Goal: Information Seeking & Learning: Learn about a topic

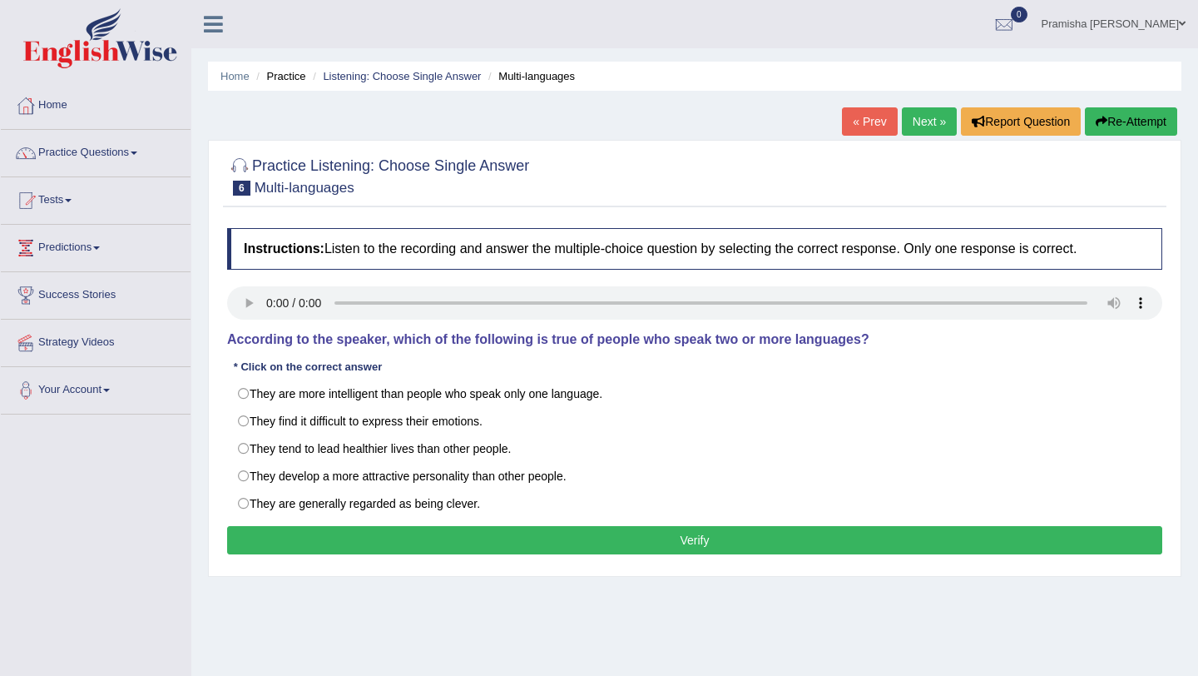
click at [909, 42] on ul "Pramisha Khatri Toggle navigation Username: PramishaK Access Type: Online Subsc…" at bounding box center [845, 23] width 705 height 47
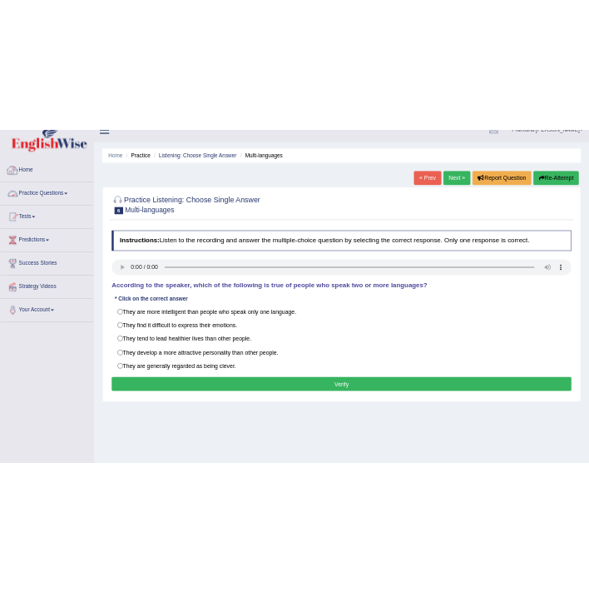
scroll to position [17, 0]
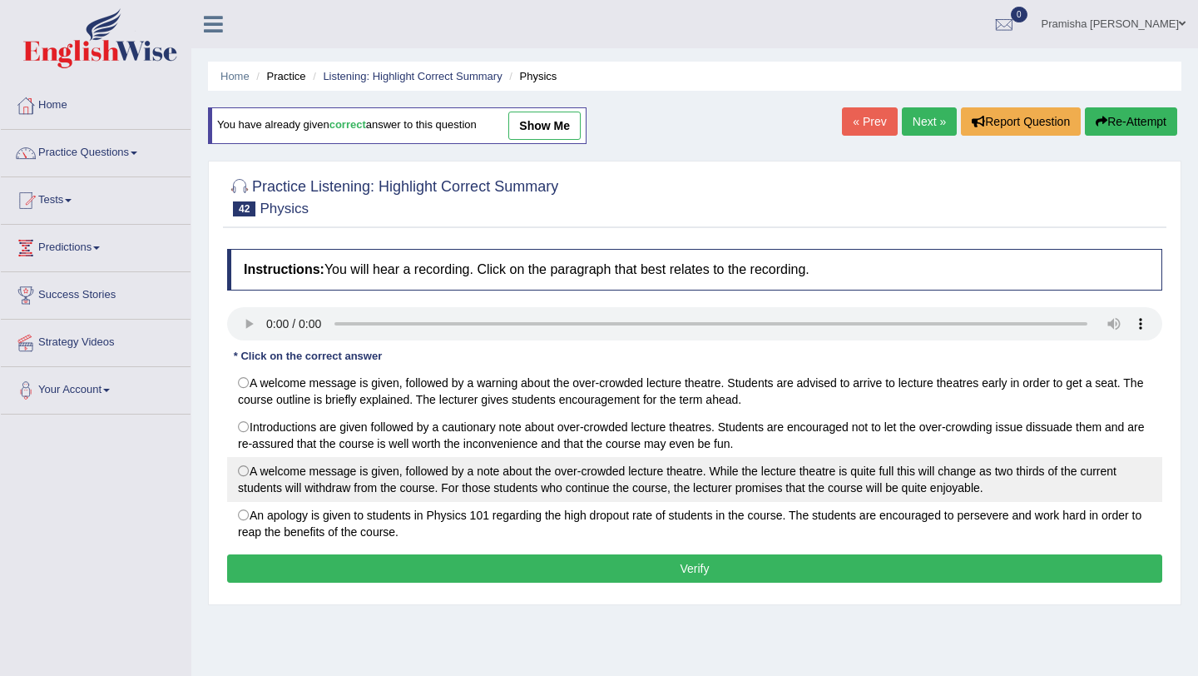
click at [254, 480] on label "A welcome message is given, followed by a note about the over-crowded lecture t…" at bounding box center [694, 479] width 935 height 45
radio input "true"
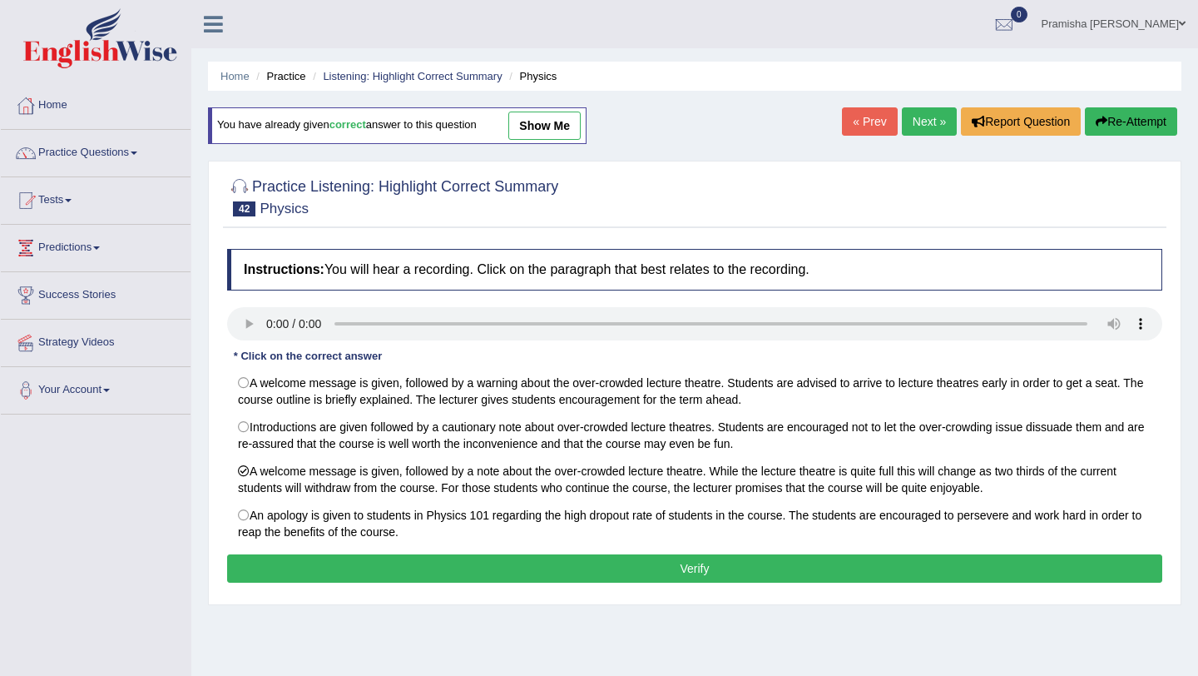
click at [845, 571] on button "Verify" at bounding box center [694, 568] width 935 height 28
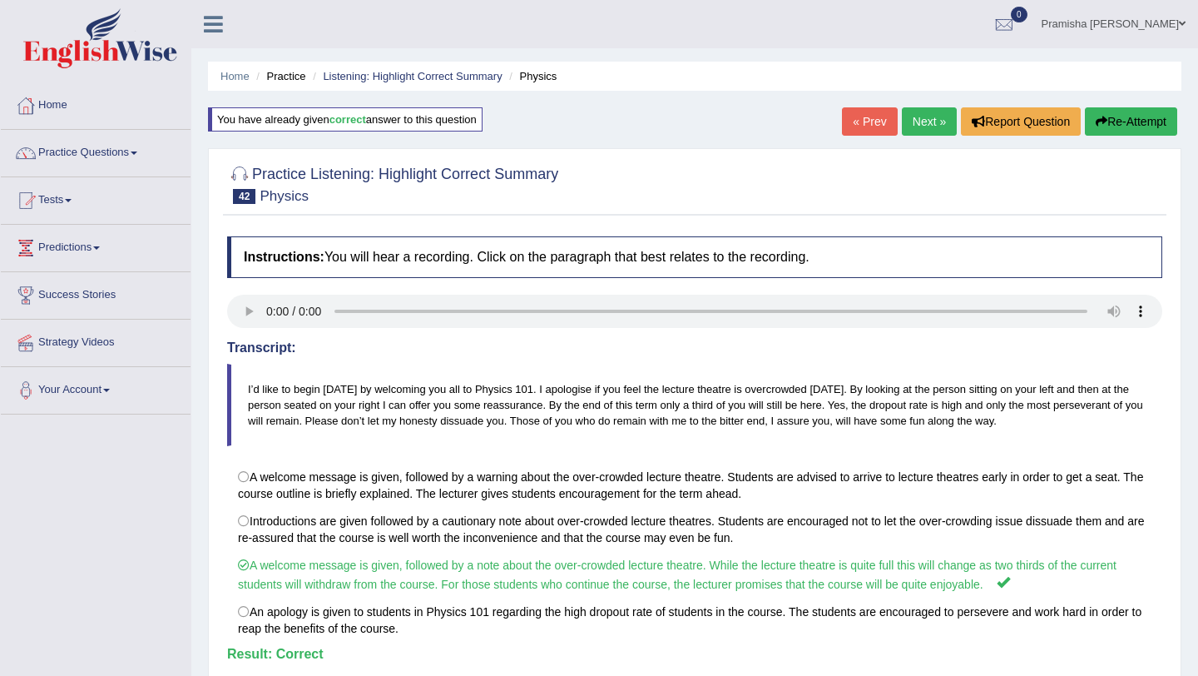
click at [910, 127] on link "Next »" at bounding box center [929, 121] width 55 height 28
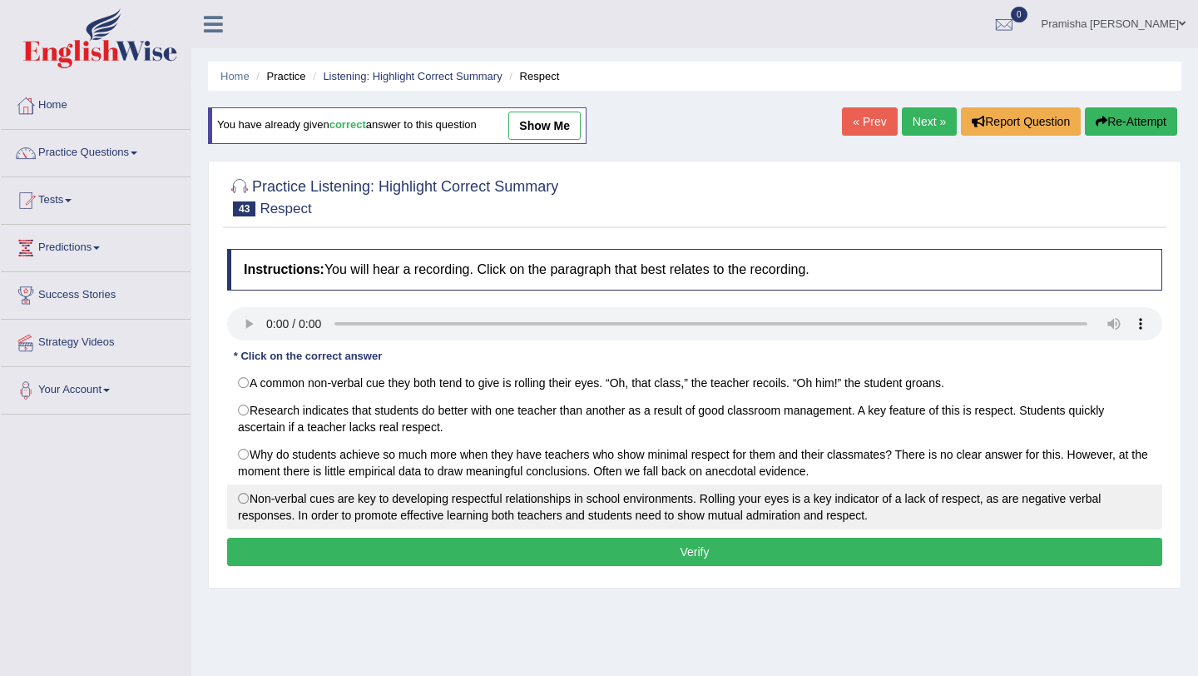
click at [590, 499] on label "Non-verbal cues are key to developing respectful relationships in school enviro…" at bounding box center [694, 506] width 935 height 45
radio input "true"
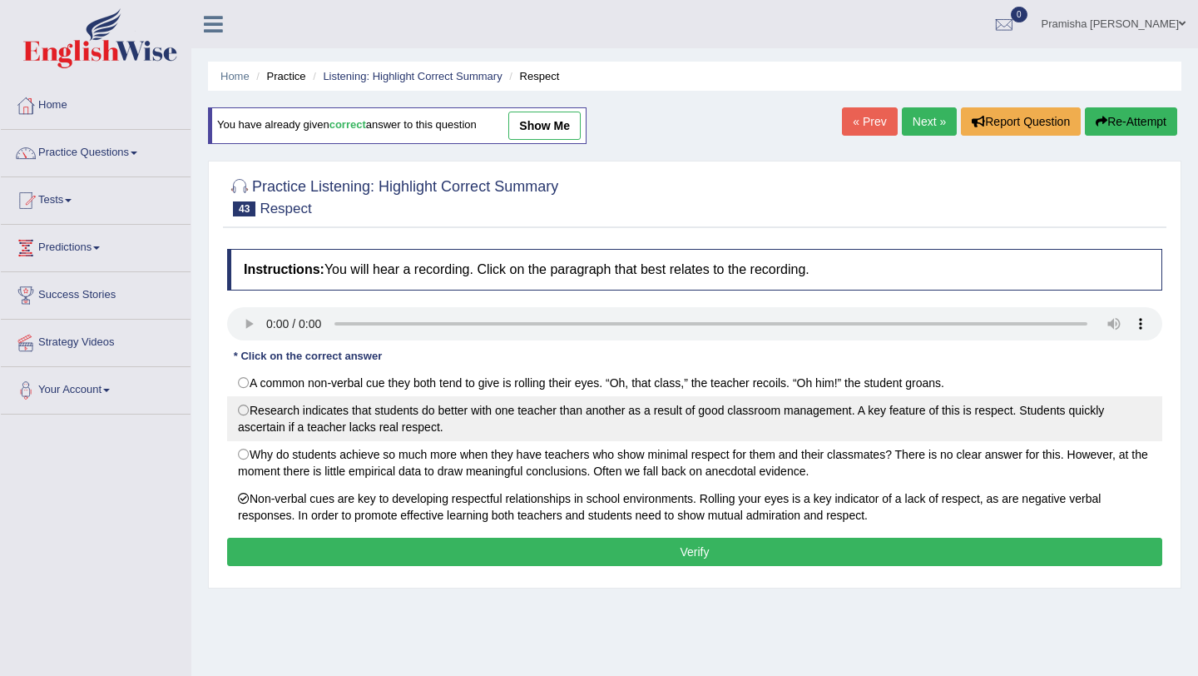
click at [588, 424] on label "Research indicates that students do better with one teacher than another as a r…" at bounding box center [694, 418] width 935 height 45
radio input "true"
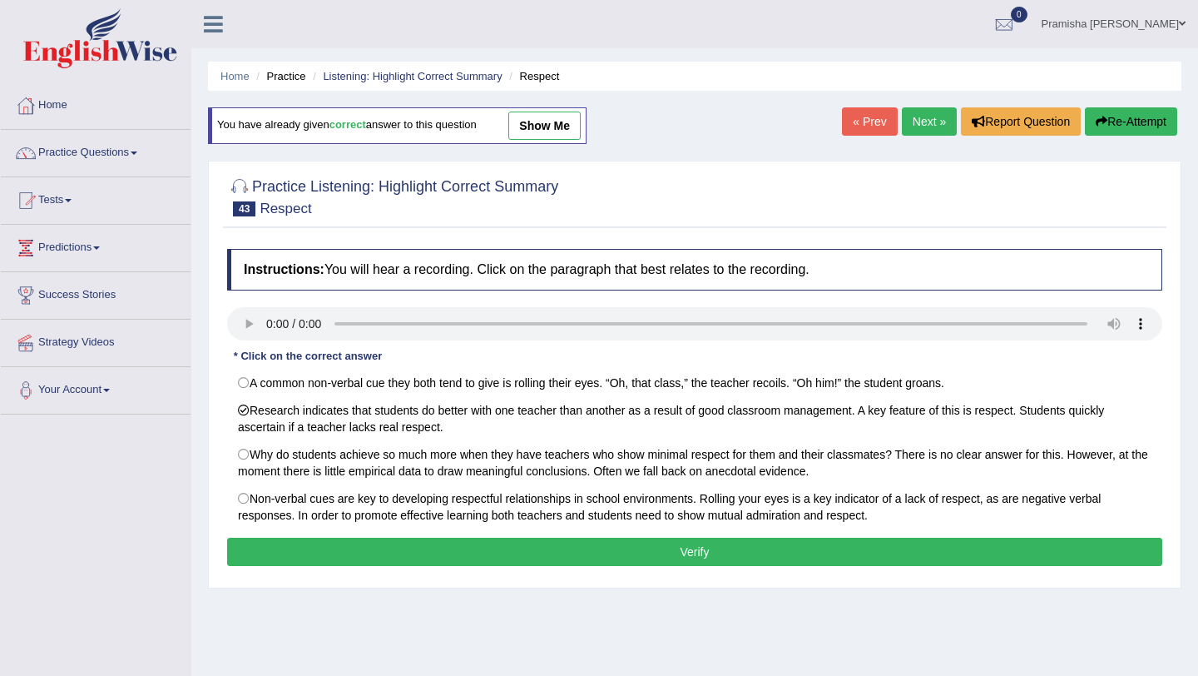
click at [576, 547] on button "Verify" at bounding box center [694, 552] width 935 height 28
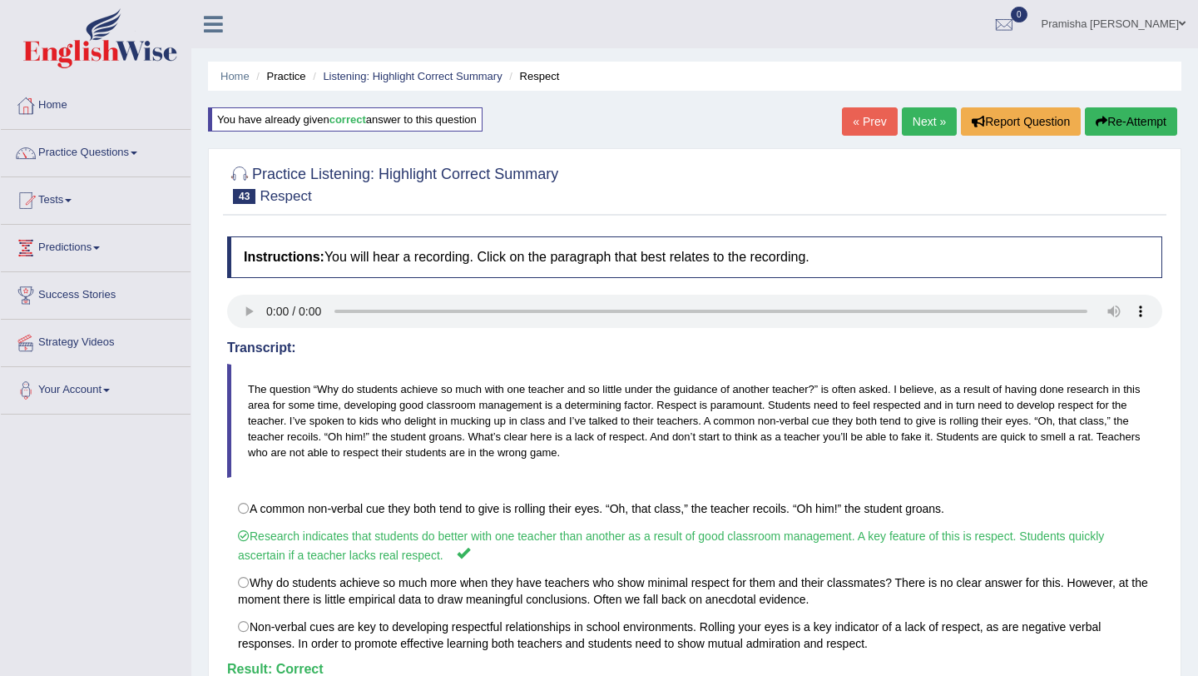
click at [921, 117] on link "Next »" at bounding box center [929, 121] width 55 height 28
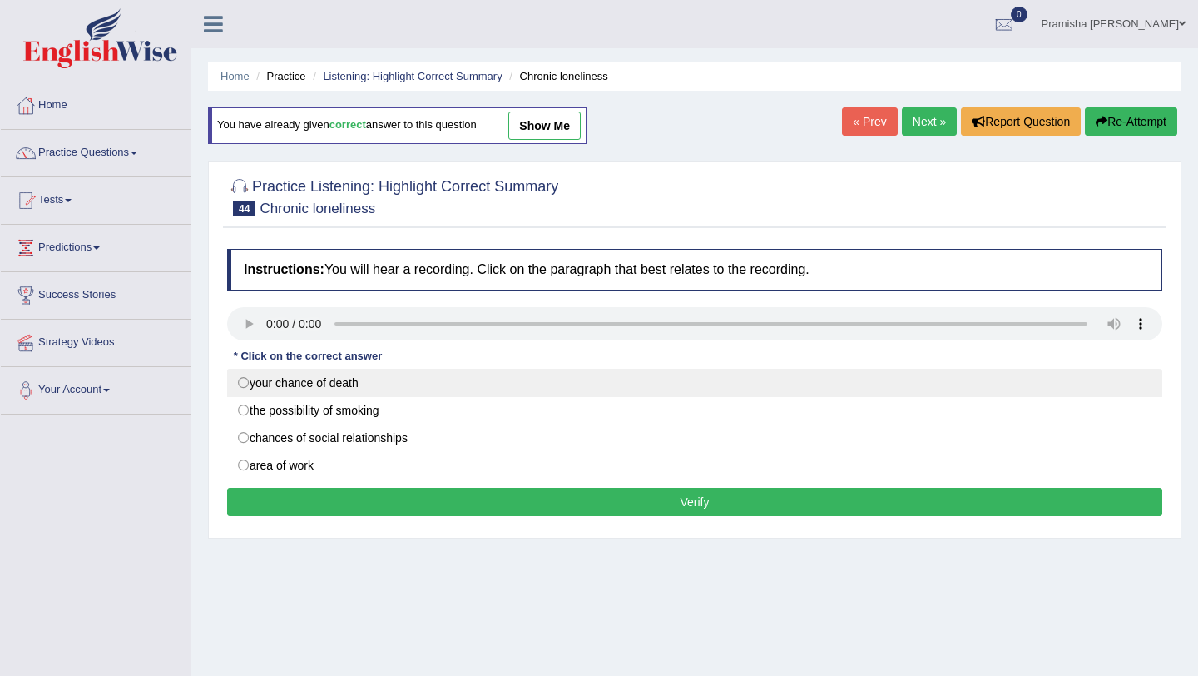
click at [312, 382] on label "your chance of death" at bounding box center [694, 383] width 935 height 28
radio input "true"
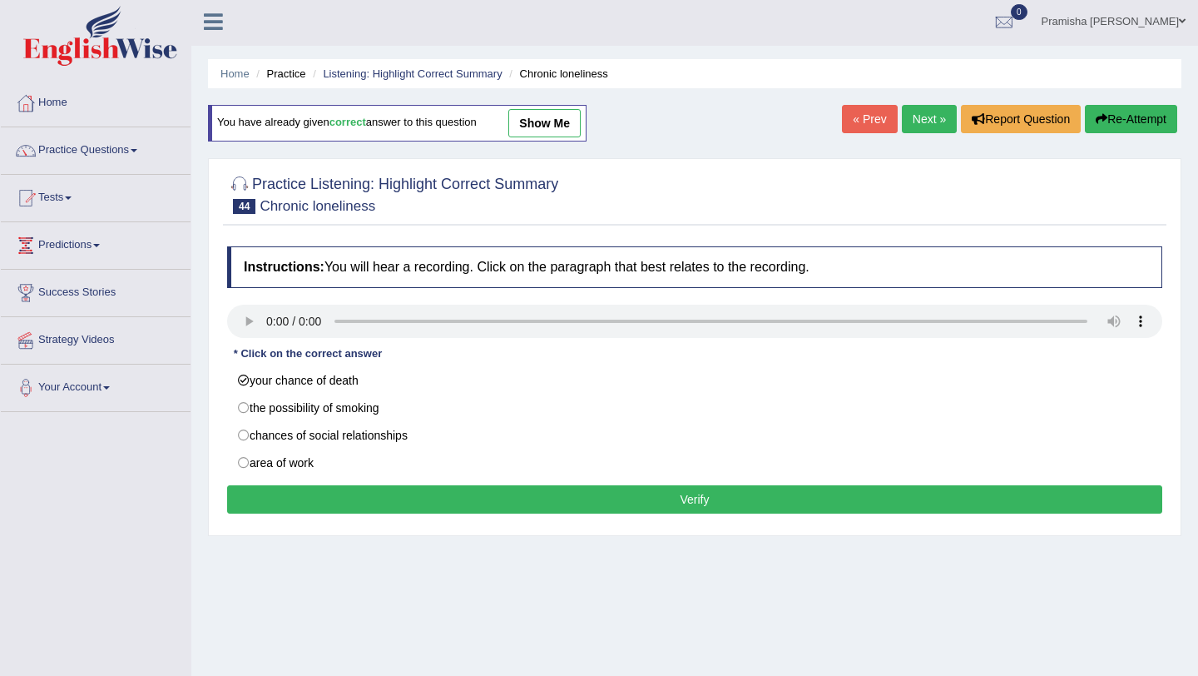
click at [505, 499] on button "Verify" at bounding box center [694, 499] width 935 height 28
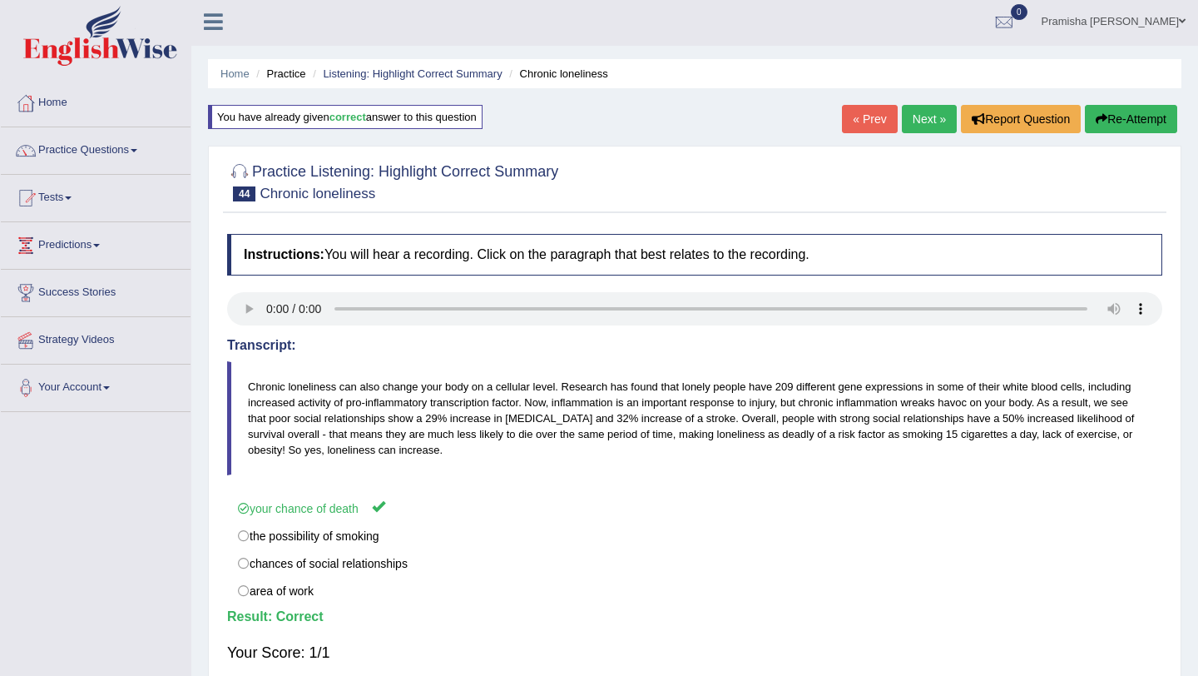
click at [910, 123] on link "Next »" at bounding box center [929, 119] width 55 height 28
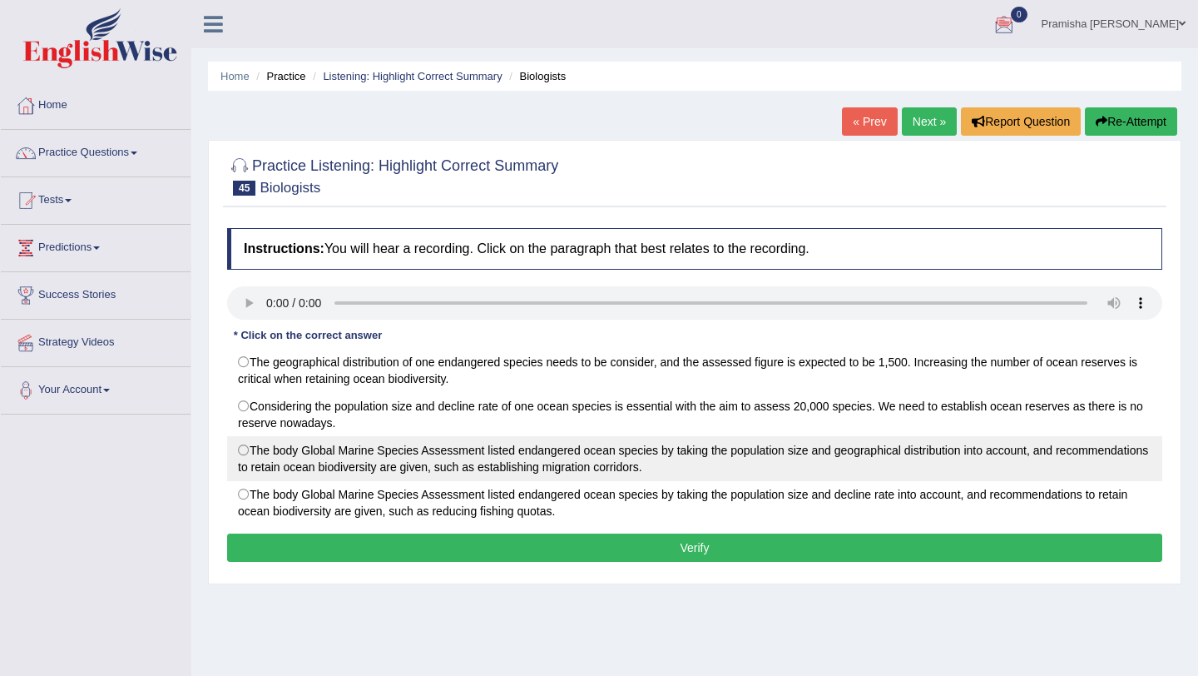
click at [543, 458] on label "The body Global Marine Species Assessment listed endangered ocean species by ta…" at bounding box center [694, 458] width 935 height 45
radio input "true"
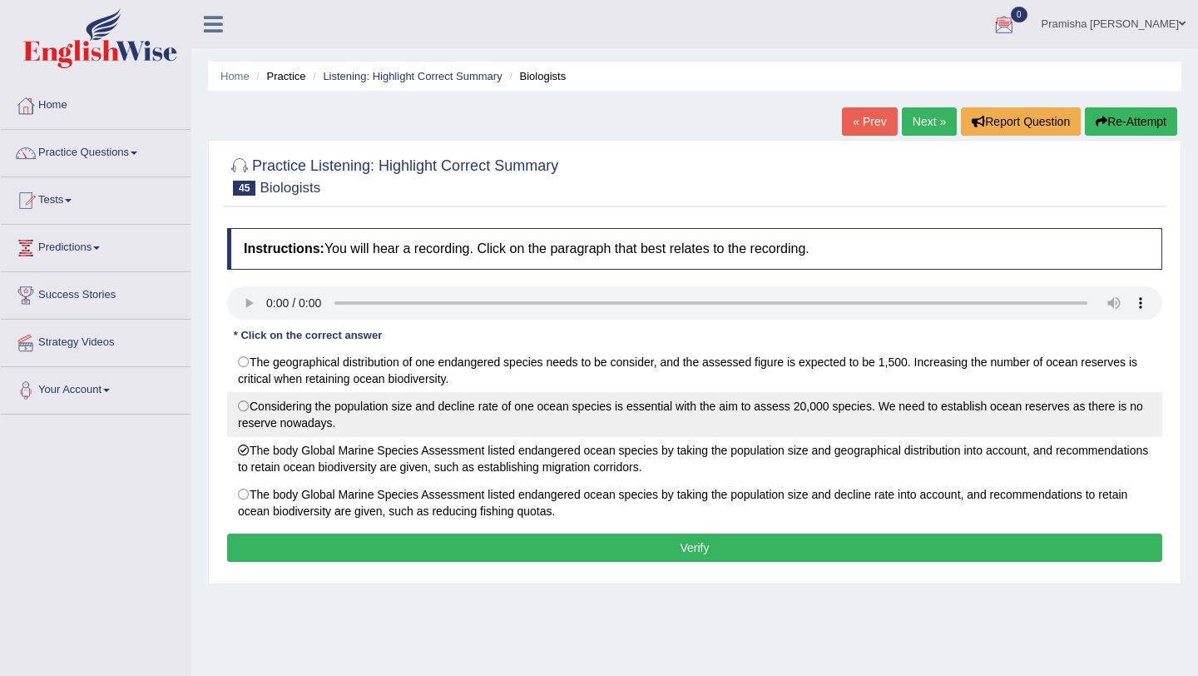
click at [550, 418] on label "Considering the population size and decline rate of one ocean species is essent…" at bounding box center [694, 414] width 935 height 45
radio input "true"
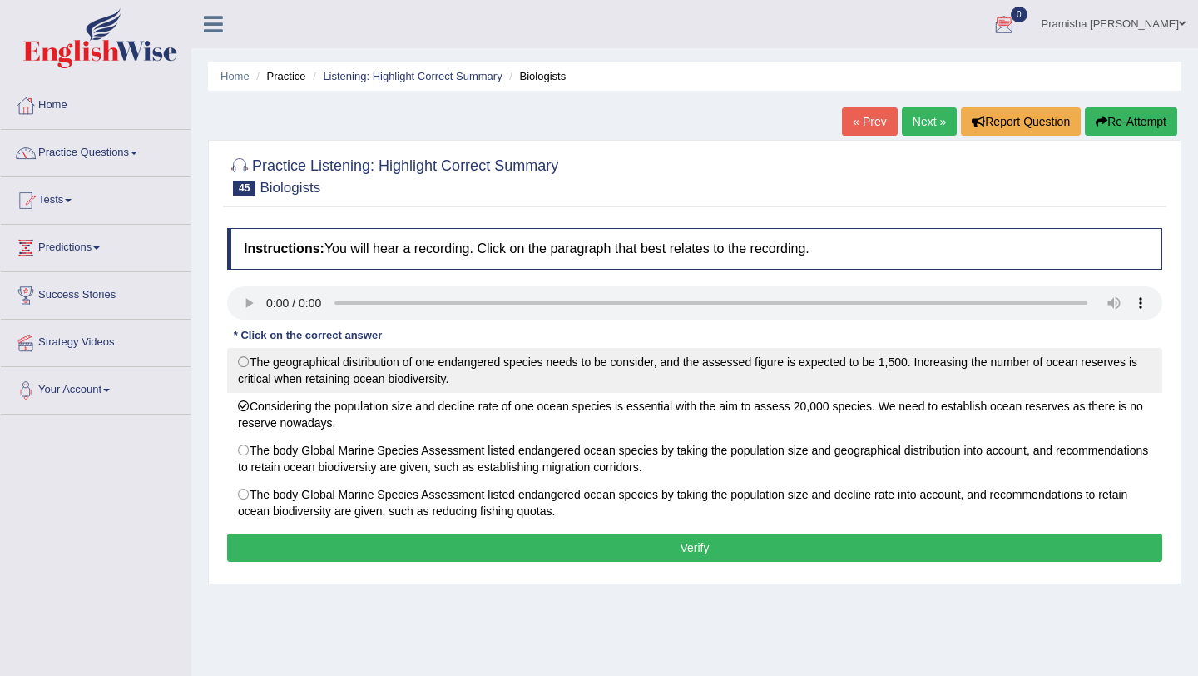
click at [465, 379] on label "The geographical distribution of one endangered species needs to be consider, a…" at bounding box center [694, 370] width 935 height 45
radio input "true"
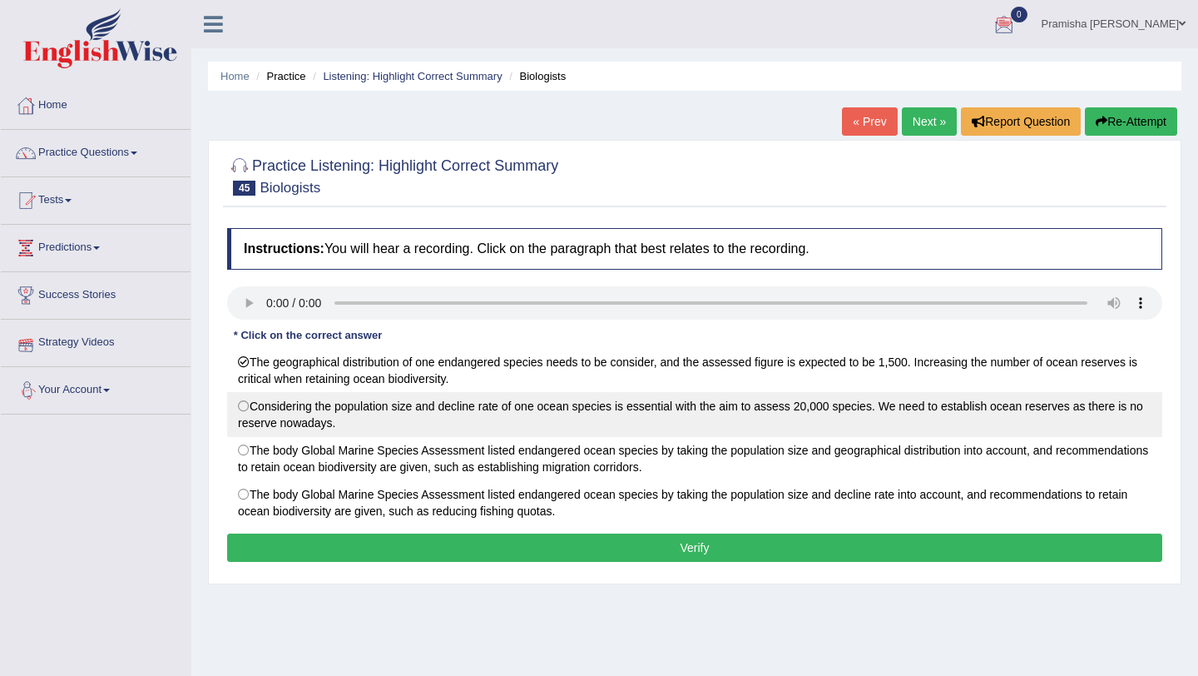
click at [242, 408] on label "Considering the population size and decline rate of one ocean species is essent…" at bounding box center [694, 414] width 935 height 45
radio input "true"
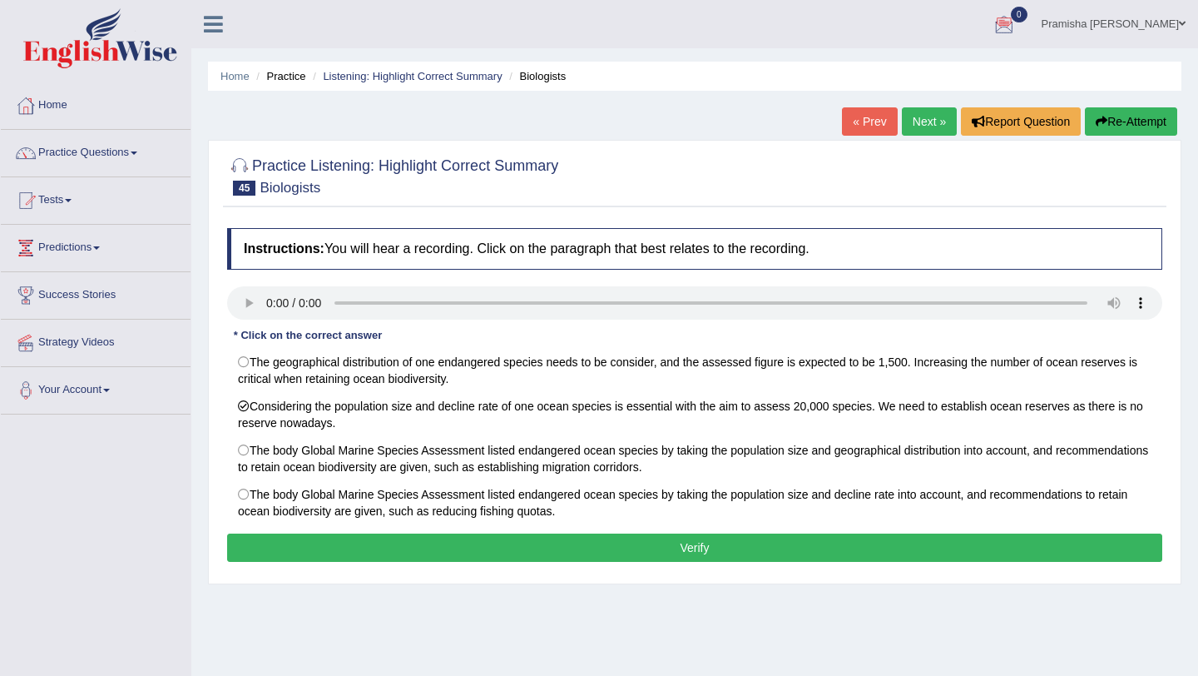
click at [493, 553] on button "Verify" at bounding box center [694, 547] width 935 height 28
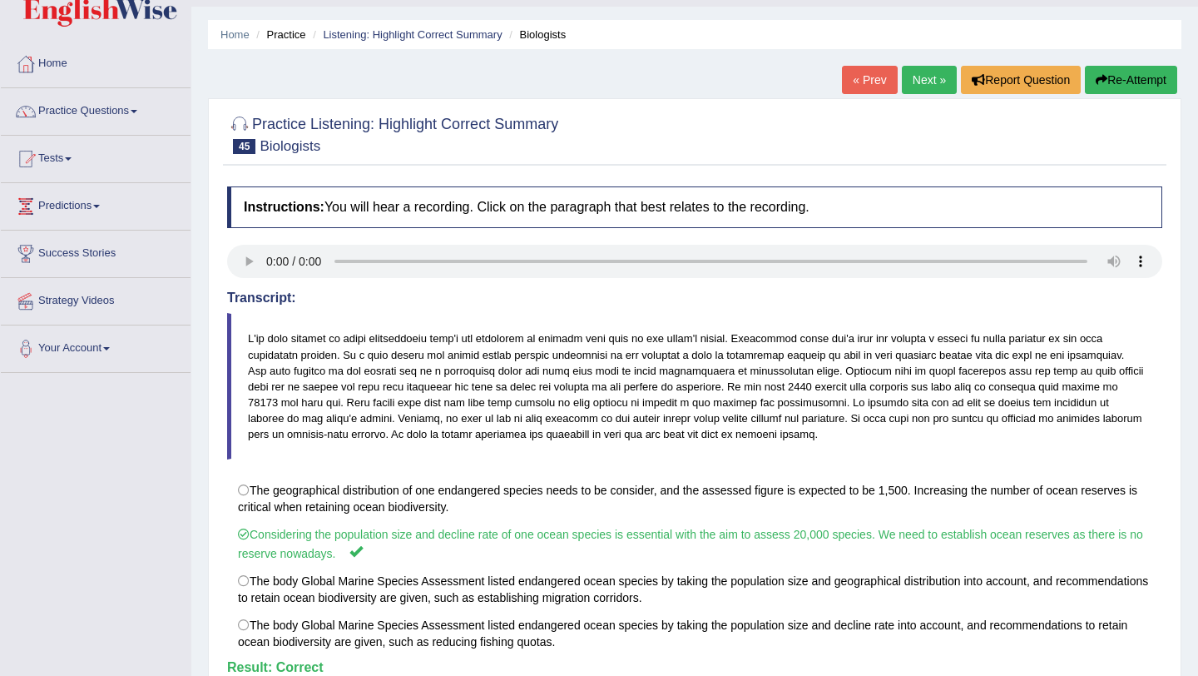
scroll to position [45, 0]
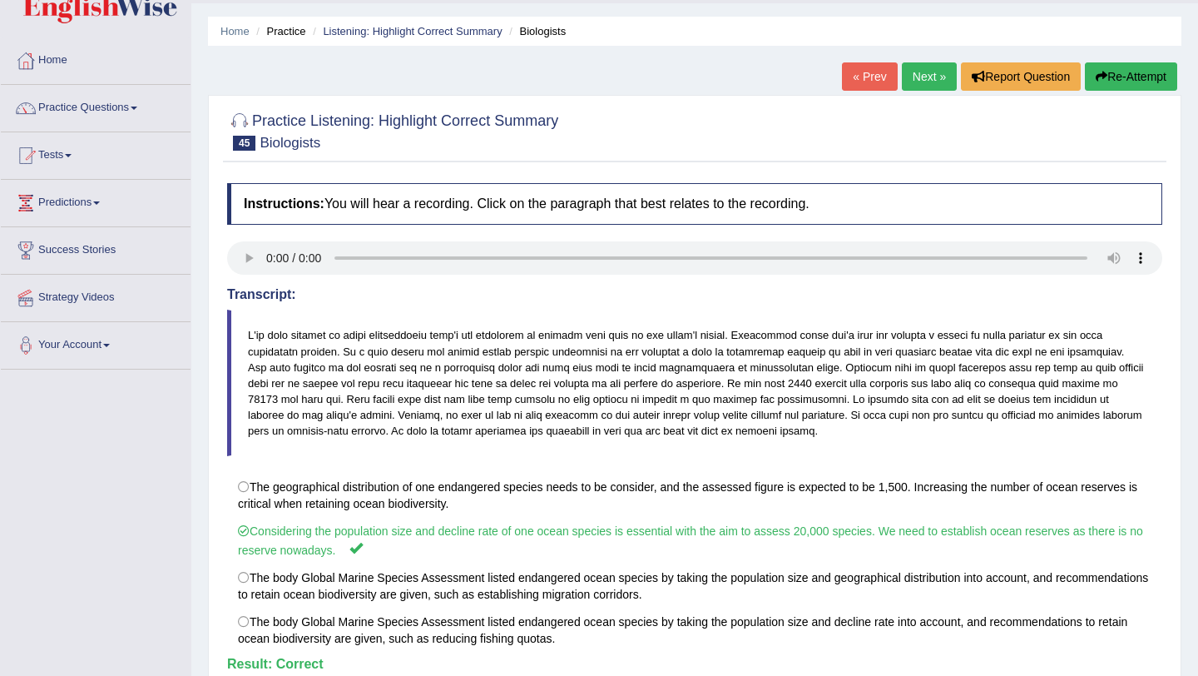
click at [924, 77] on link "Next »" at bounding box center [929, 76] width 55 height 28
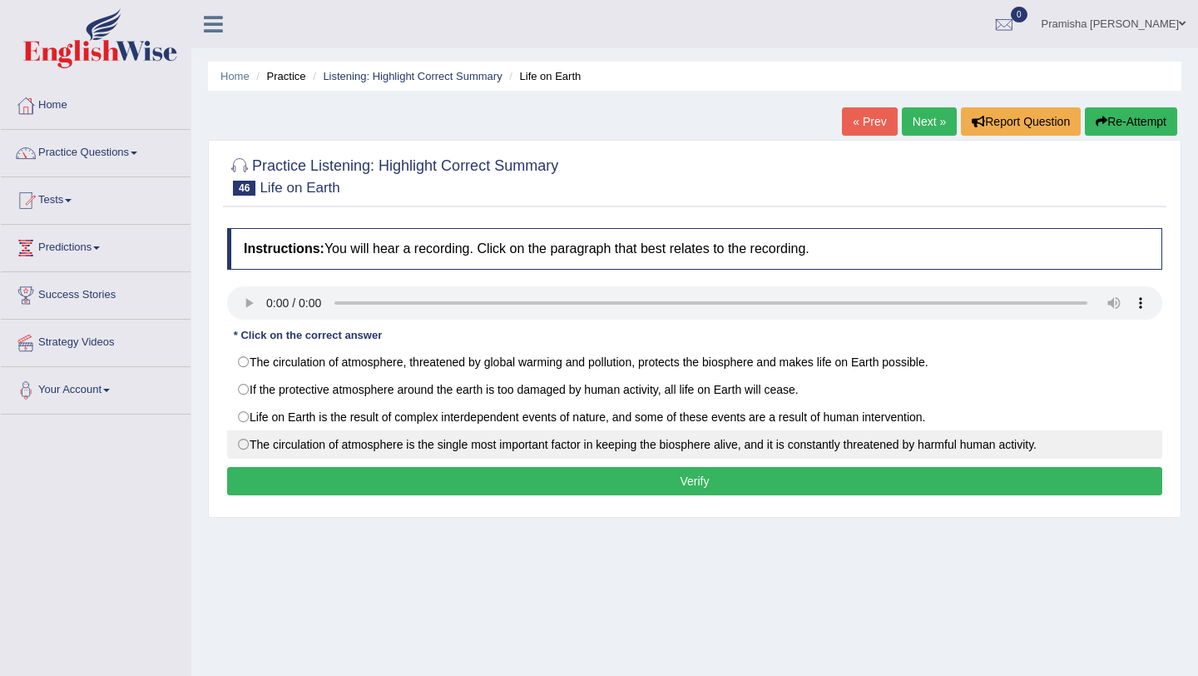
click at [523, 440] on label "The circulation of atmosphere is the single most important factor in keeping th…" at bounding box center [694, 444] width 935 height 28
radio input "true"
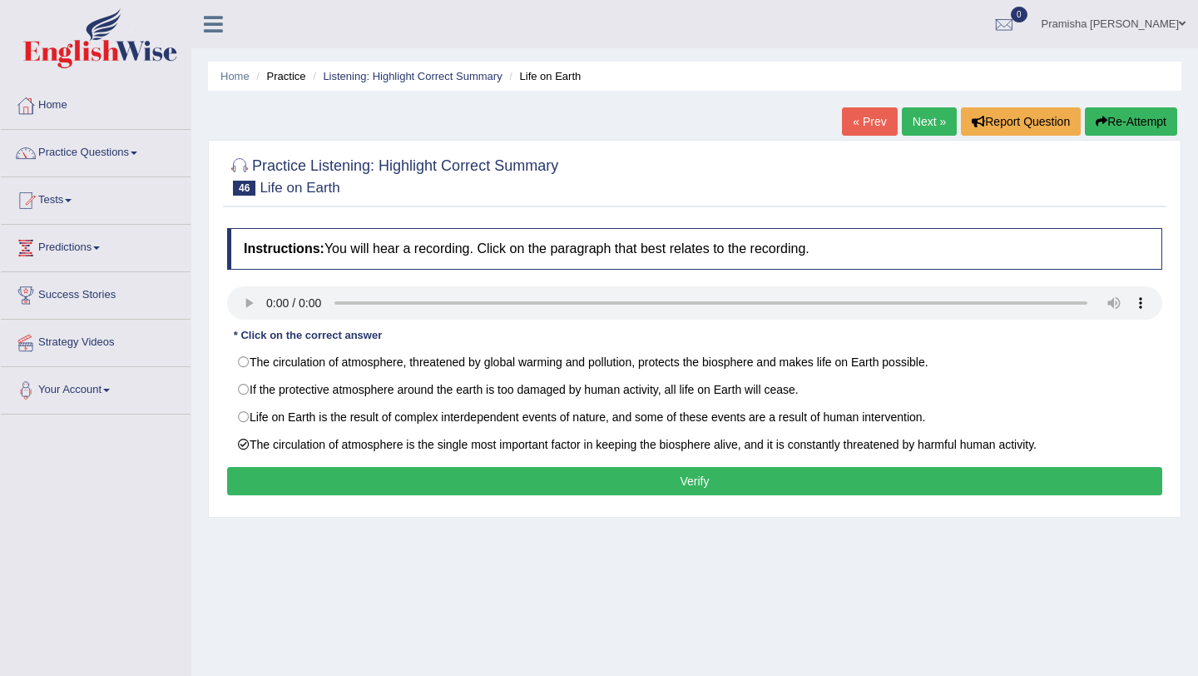
click at [545, 484] on button "Verify" at bounding box center [694, 481] width 935 height 28
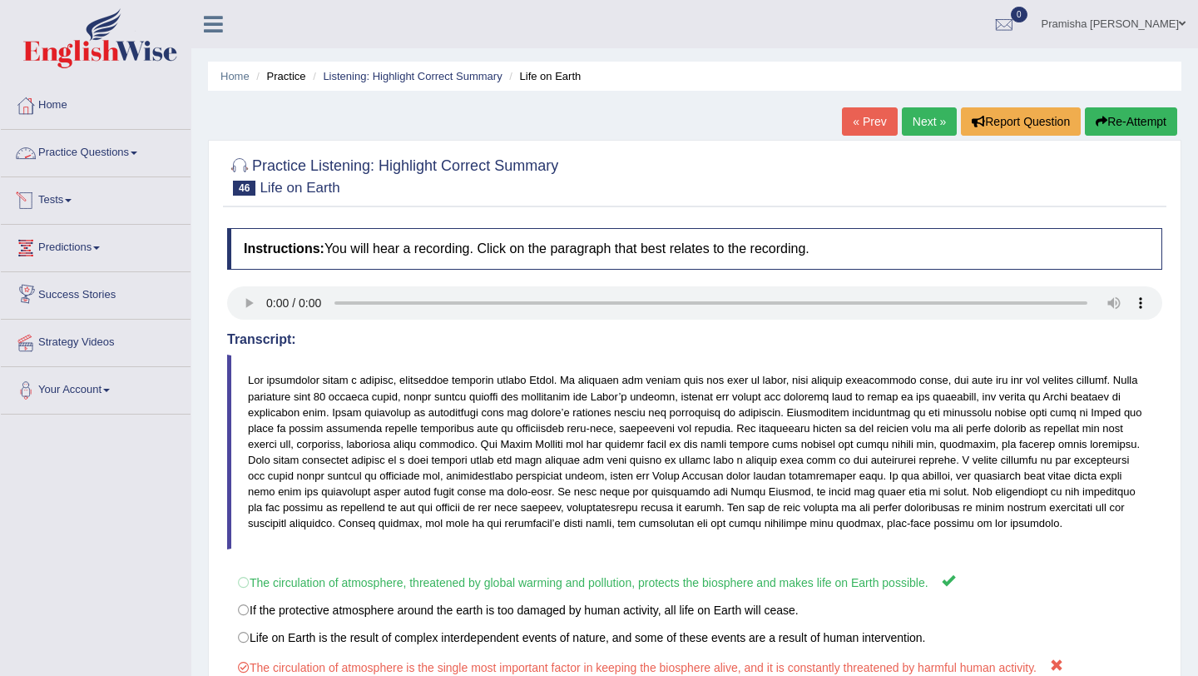
click at [97, 155] on link "Practice Questions" at bounding box center [96, 151] width 190 height 42
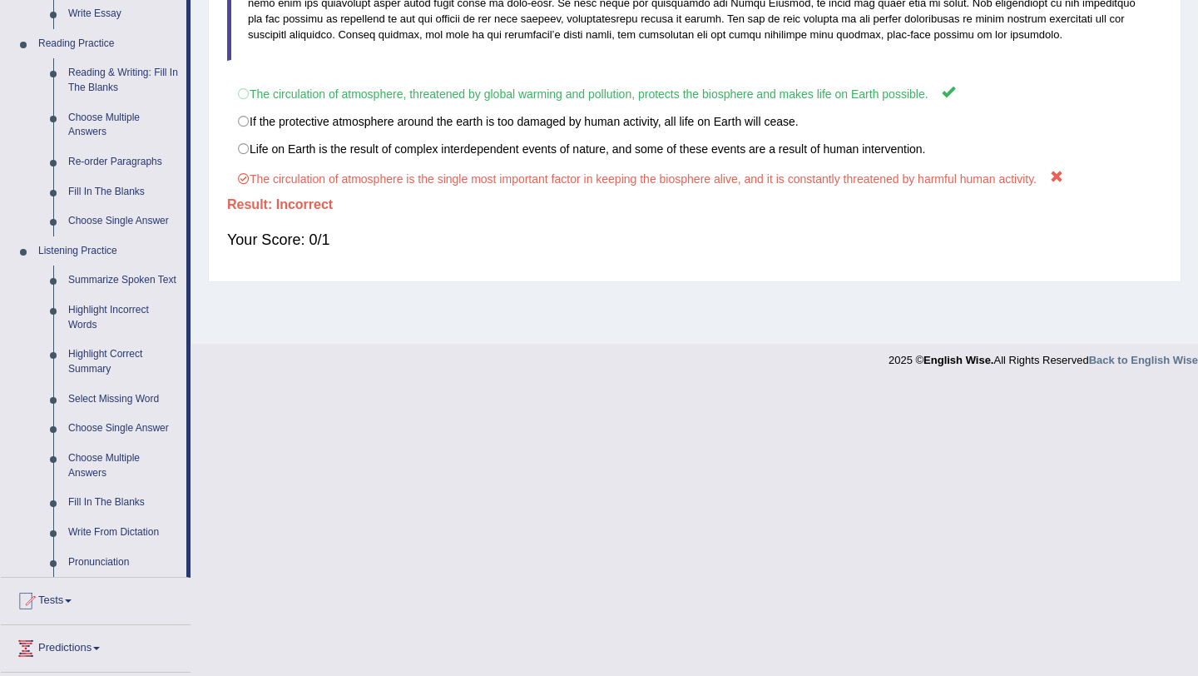
scroll to position [489, 0]
click at [92, 409] on link "Select Missing Word" at bounding box center [124, 399] width 126 height 30
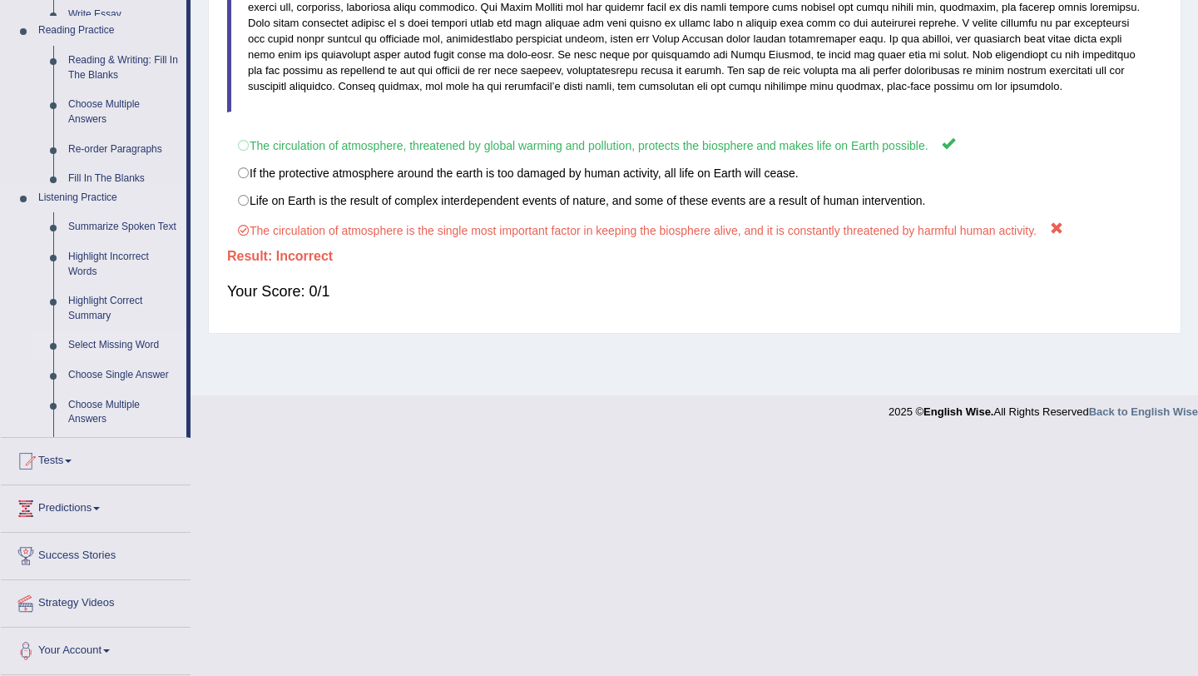
scroll to position [198, 0]
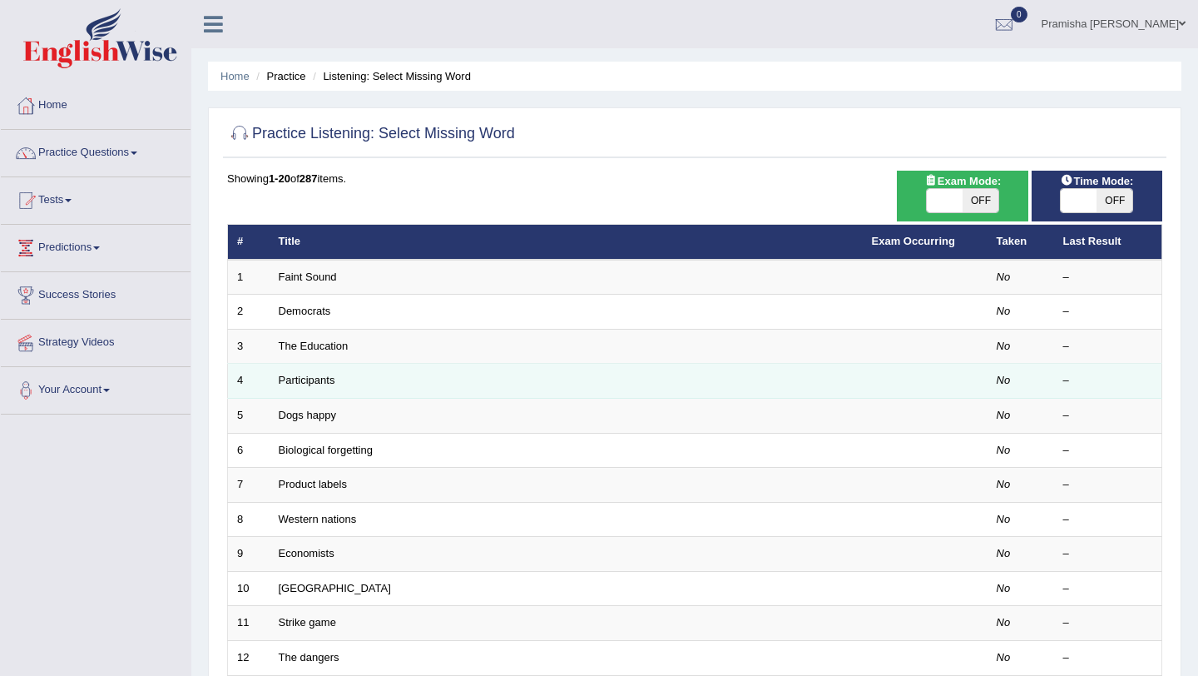
scroll to position [7, 0]
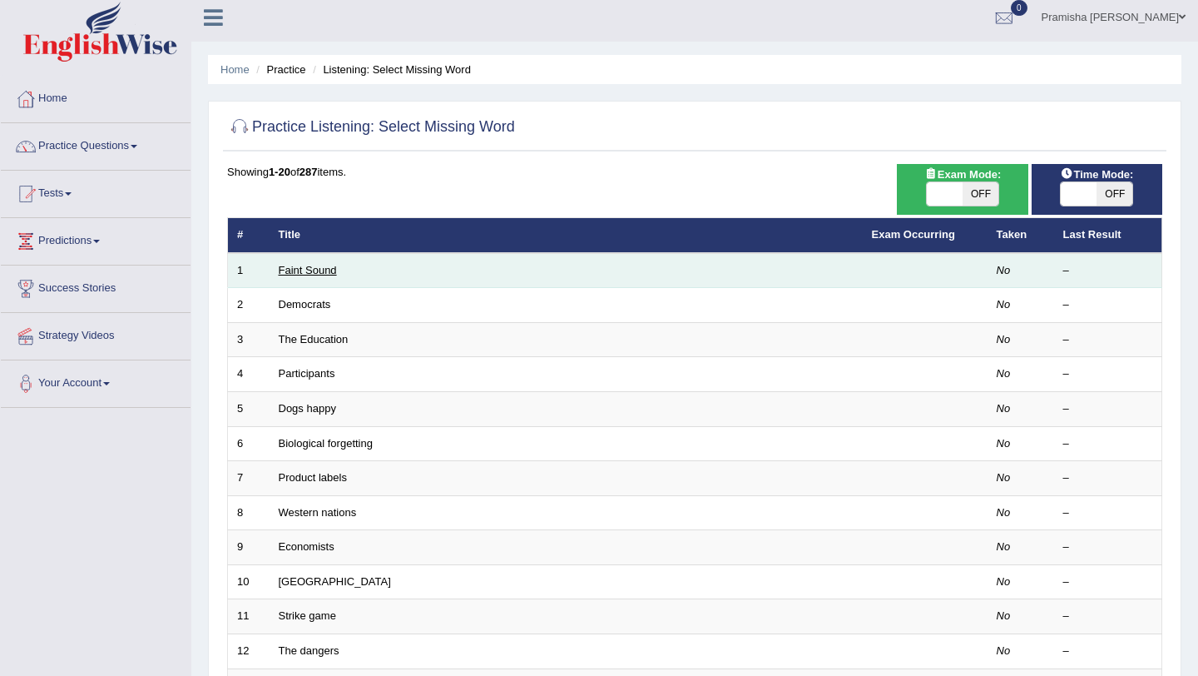
click at [299, 272] on link "Faint Sound" at bounding box center [308, 270] width 58 height 12
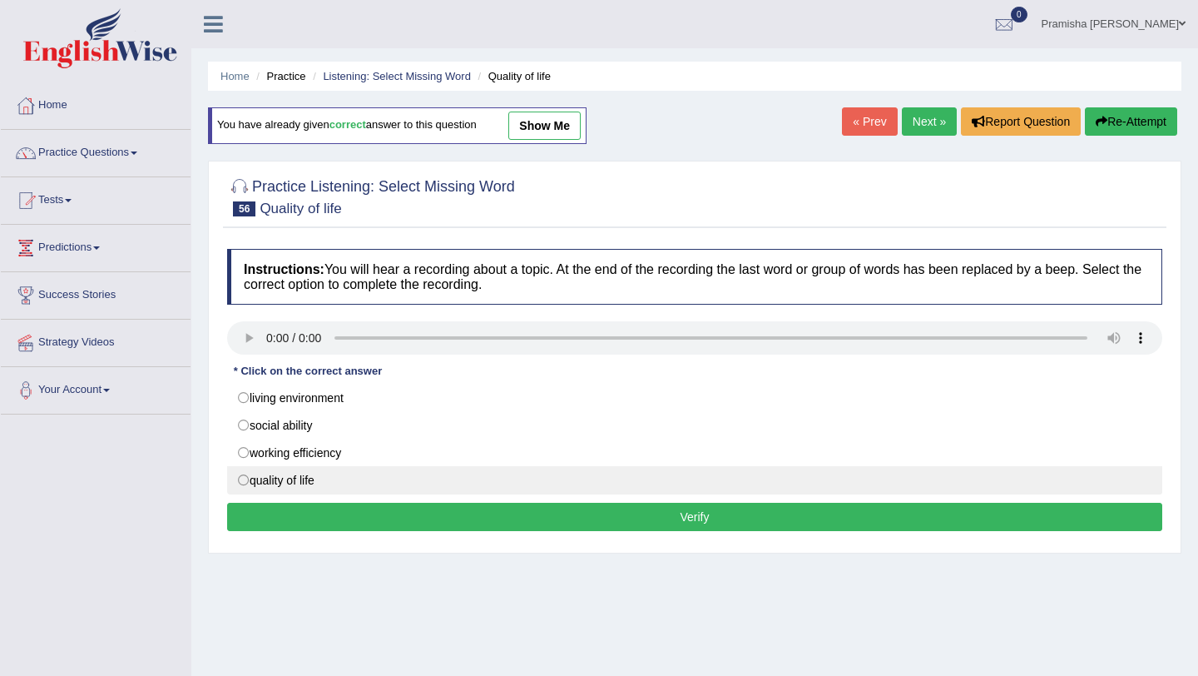
click at [399, 490] on label "quality of life" at bounding box center [694, 480] width 935 height 28
radio input "true"
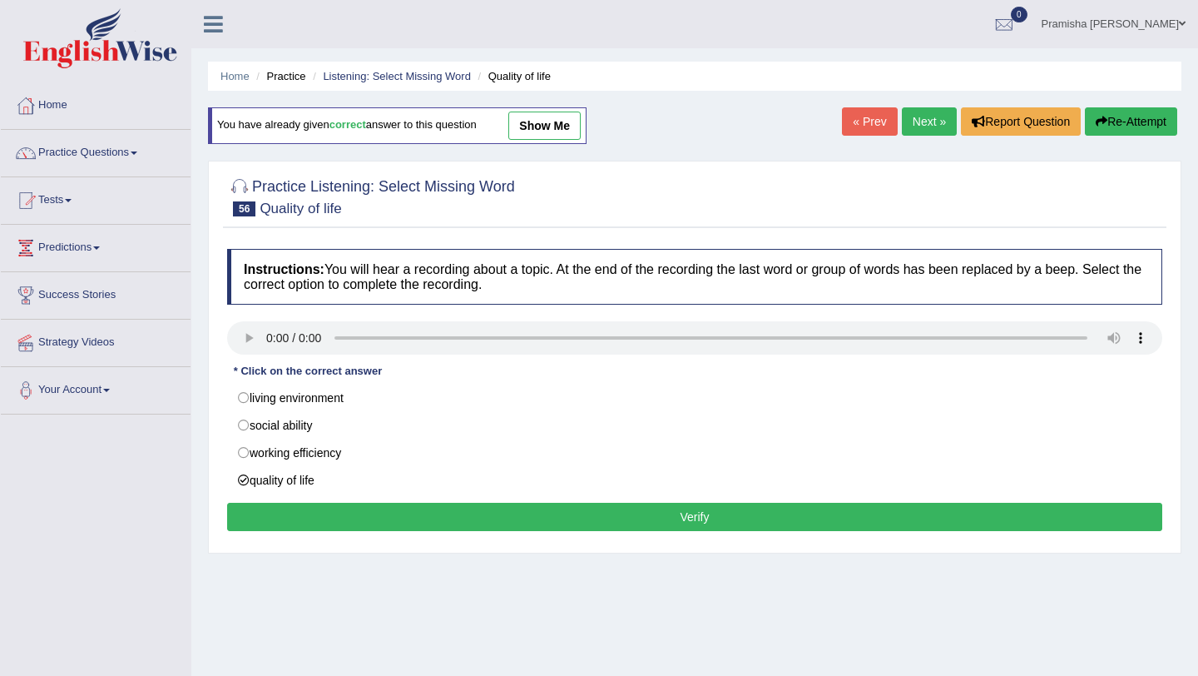
click at [513, 528] on button "Verify" at bounding box center [694, 517] width 935 height 28
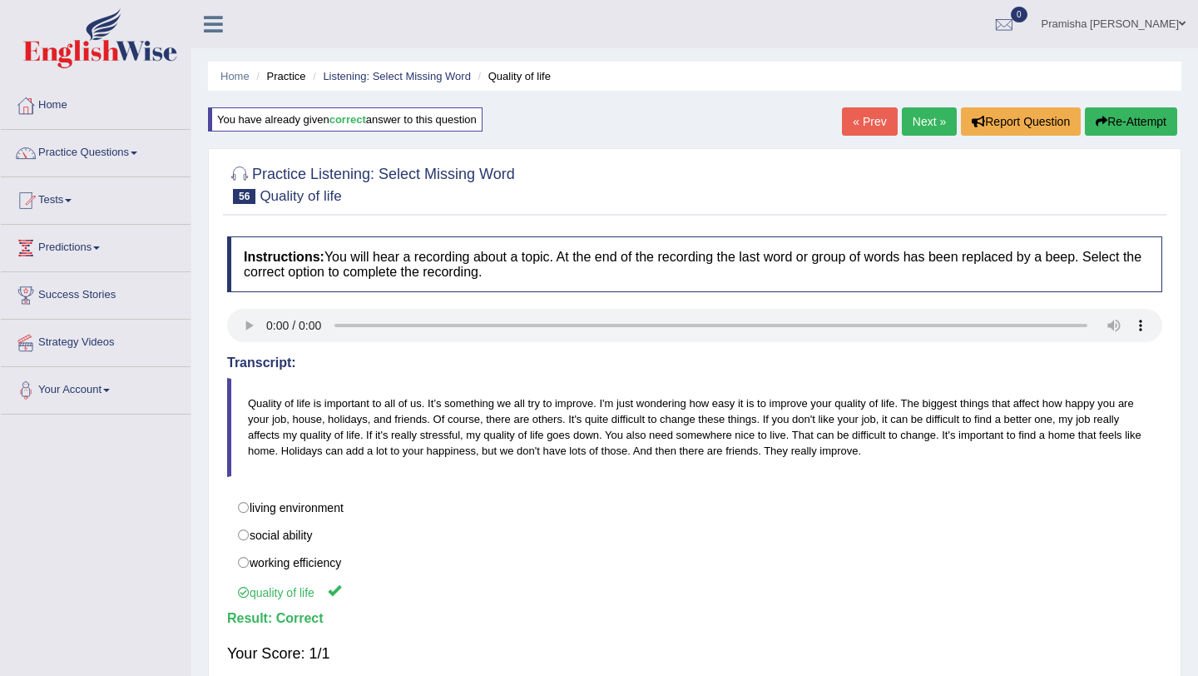
click at [929, 123] on link "Next »" at bounding box center [929, 121] width 55 height 28
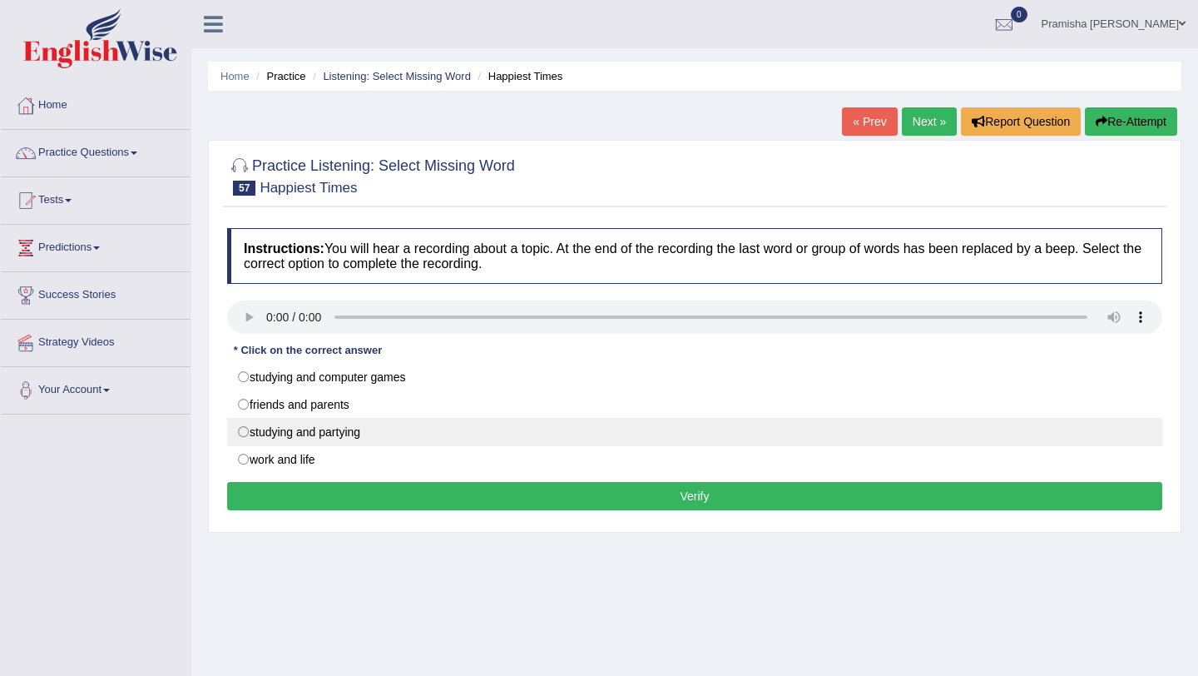
click at [393, 434] on label "studying and partying" at bounding box center [694, 432] width 935 height 28
radio input "true"
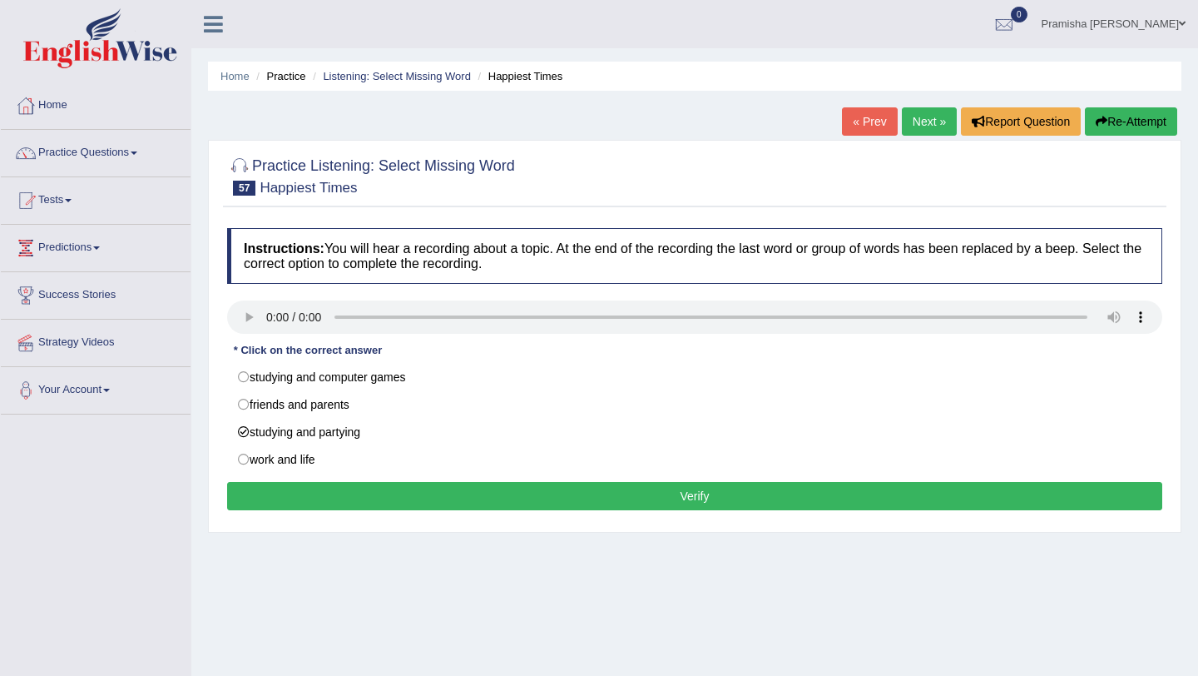
click at [475, 488] on button "Verify" at bounding box center [694, 496] width 935 height 28
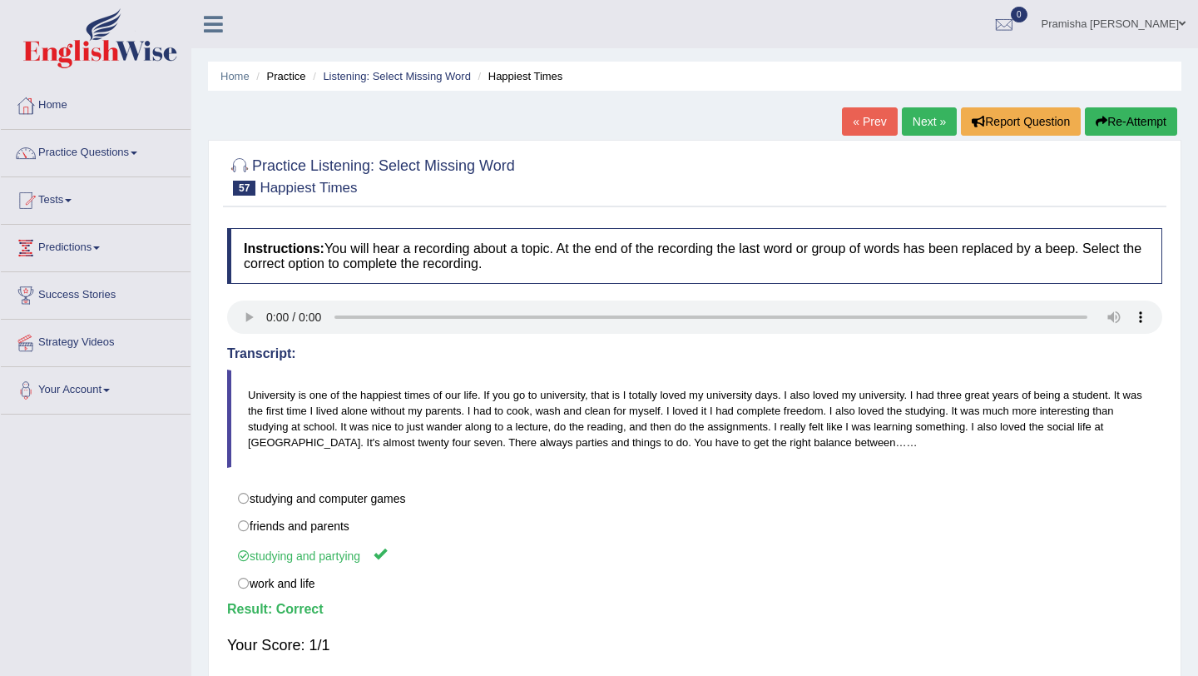
click at [919, 115] on link "Next »" at bounding box center [929, 121] width 55 height 28
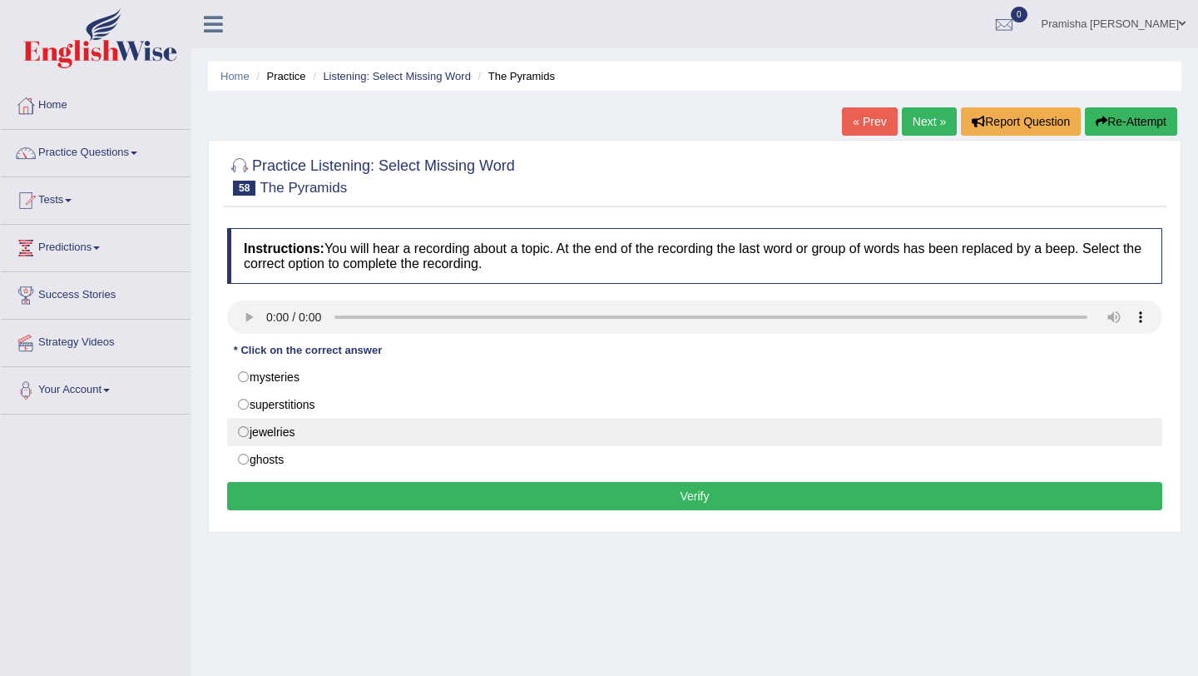
click at [297, 434] on label "jewelries" at bounding box center [694, 432] width 935 height 28
radio input "true"
click at [298, 434] on label "jewelries" at bounding box center [694, 432] width 935 height 28
click at [250, 438] on label "jewelries" at bounding box center [694, 432] width 935 height 28
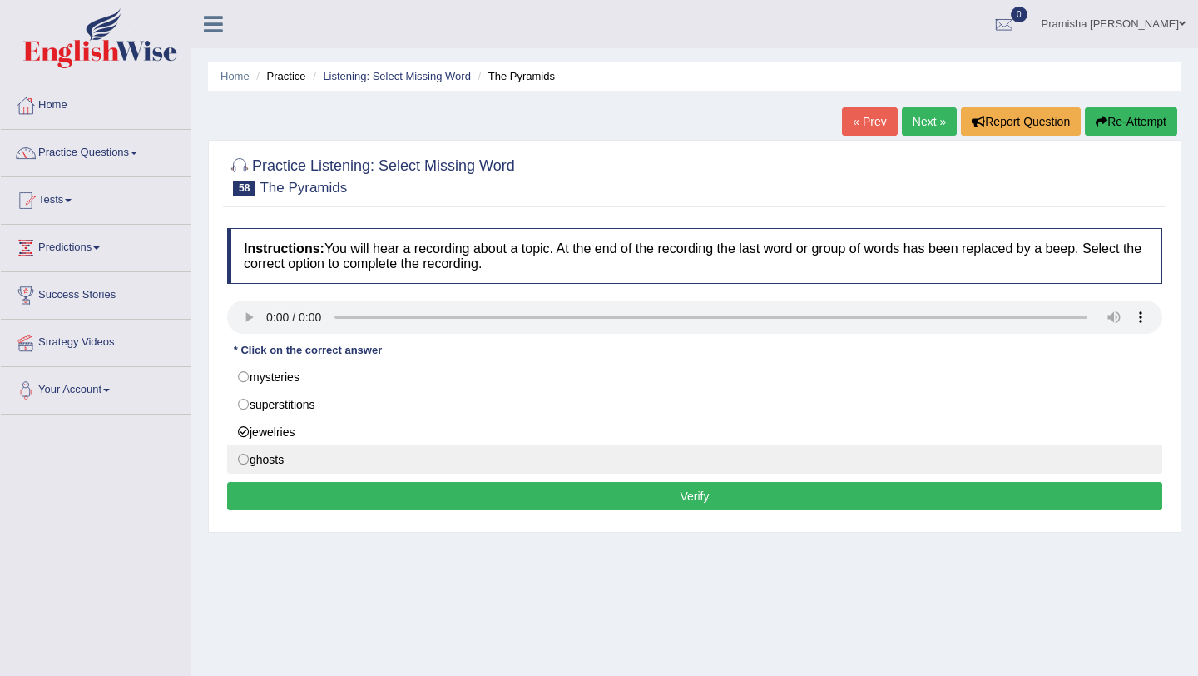
click at [295, 461] on label "ghosts" at bounding box center [694, 459] width 935 height 28
radio input "true"
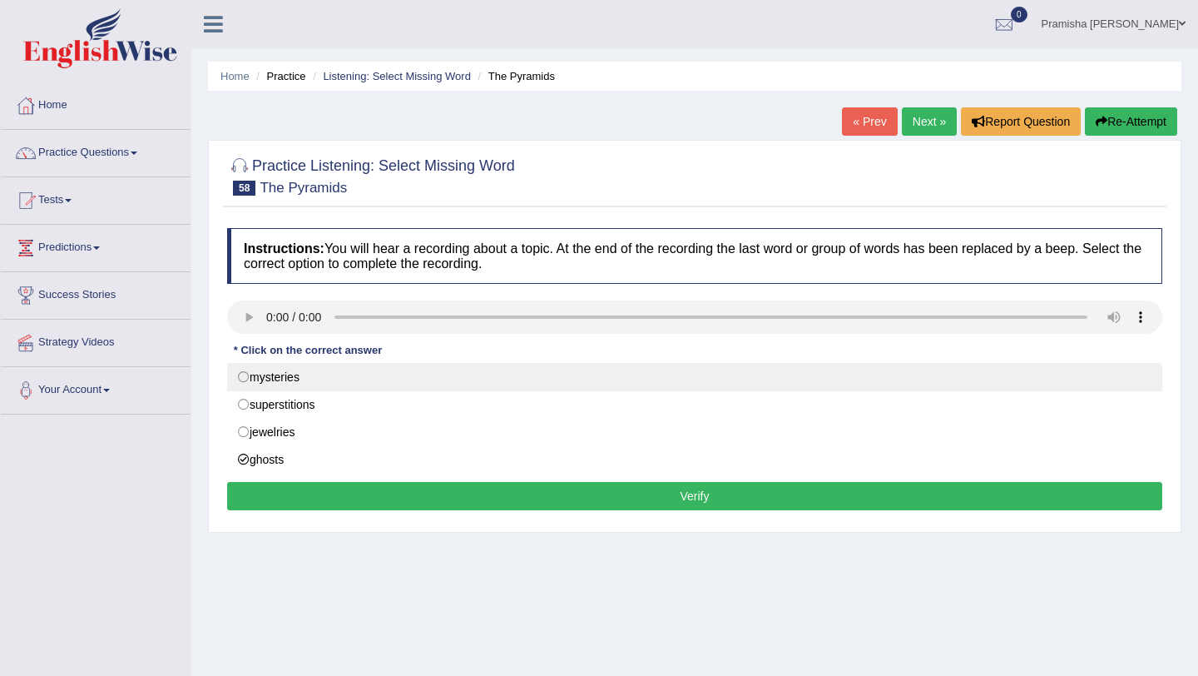
click at [289, 377] on label "mysteries" at bounding box center [694, 377] width 935 height 28
radio input "true"
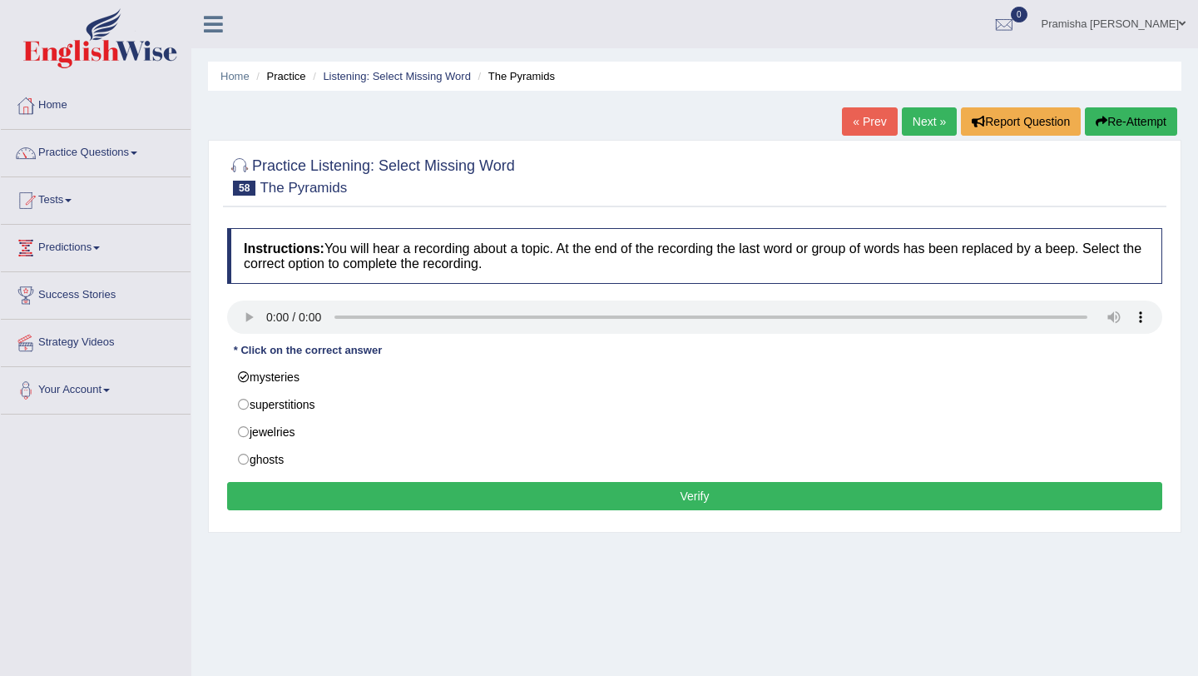
click at [690, 498] on button "Verify" at bounding box center [694, 496] width 935 height 28
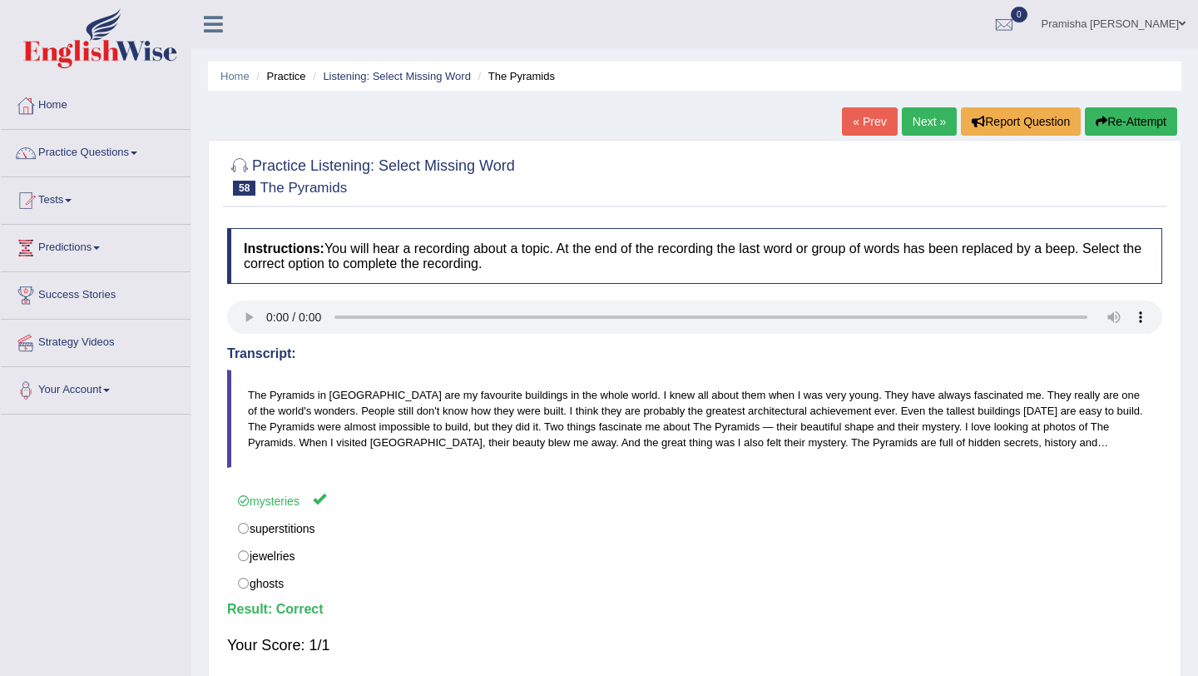
click at [915, 116] on link "Next »" at bounding box center [929, 121] width 55 height 28
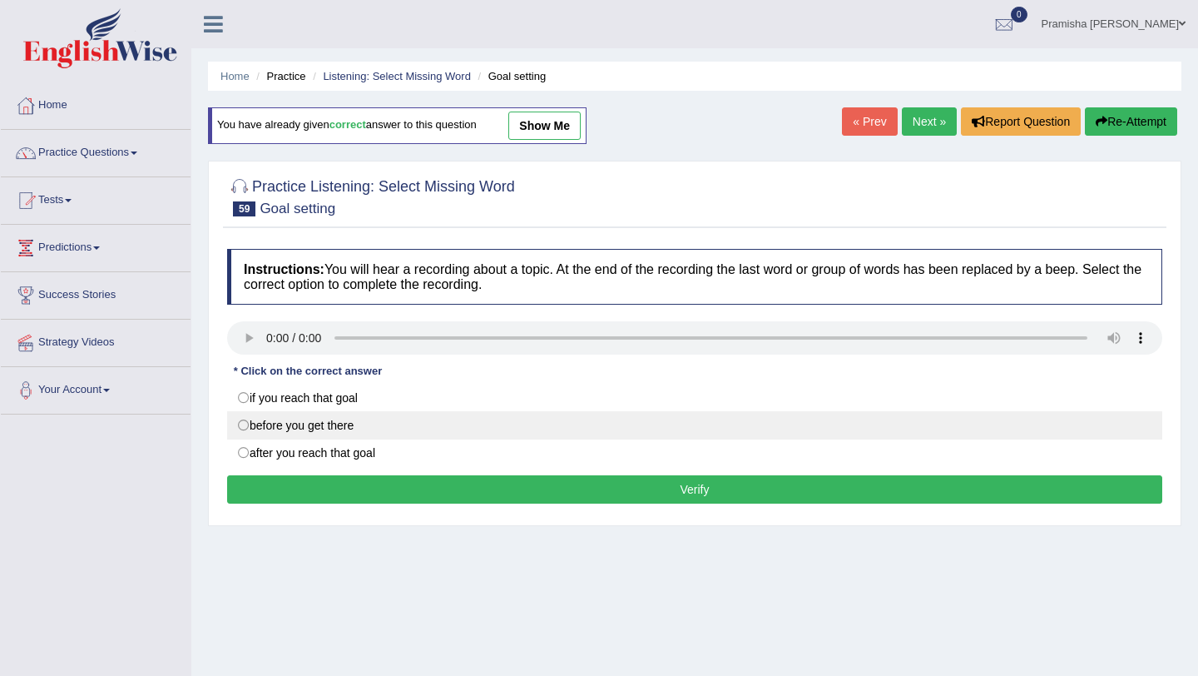
click at [379, 429] on label "before you get there" at bounding box center [694, 425] width 935 height 28
radio input "true"
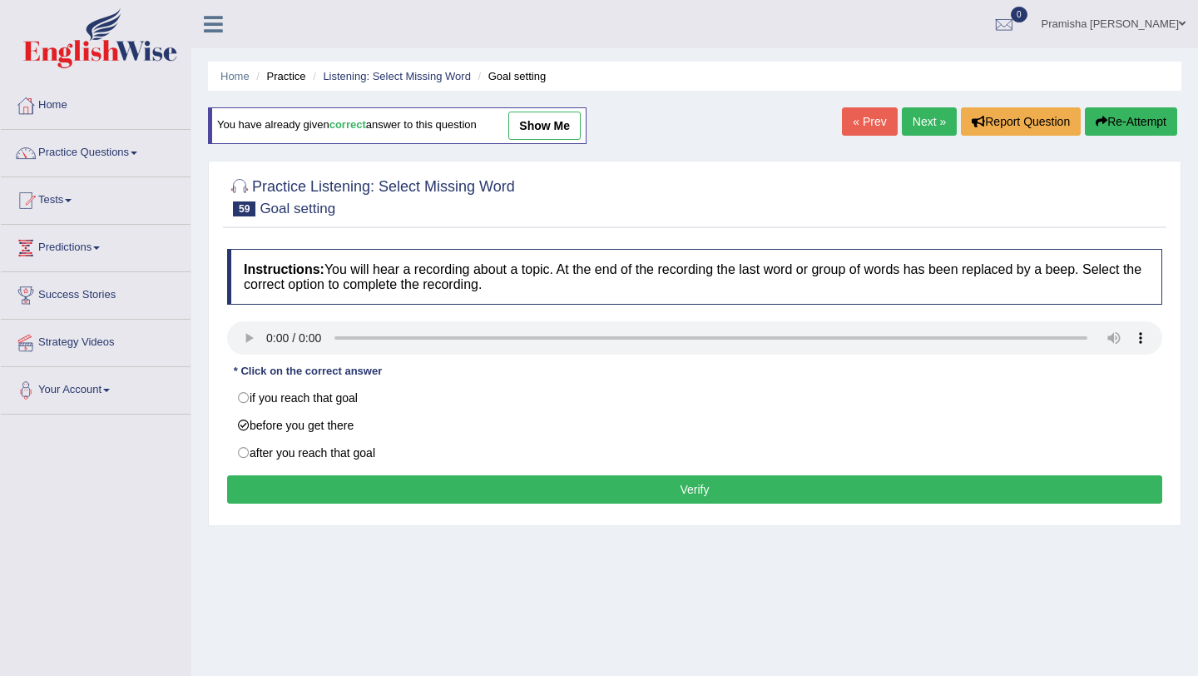
click at [604, 498] on button "Verify" at bounding box center [694, 489] width 935 height 28
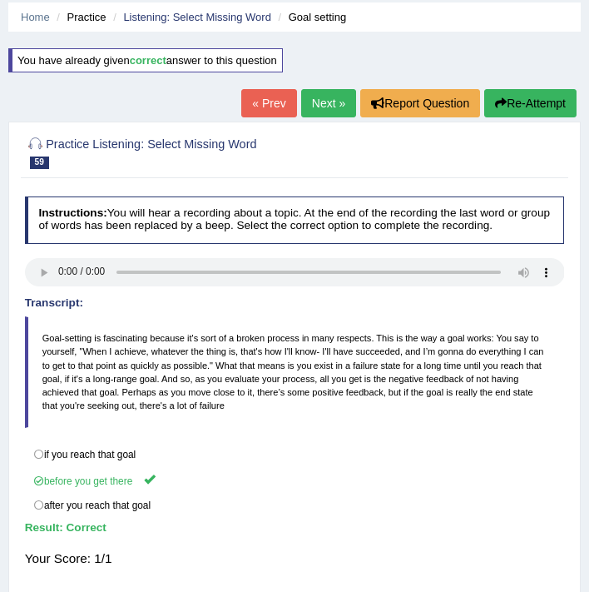
scroll to position [82, 0]
